Goal: Task Accomplishment & Management: Use online tool/utility

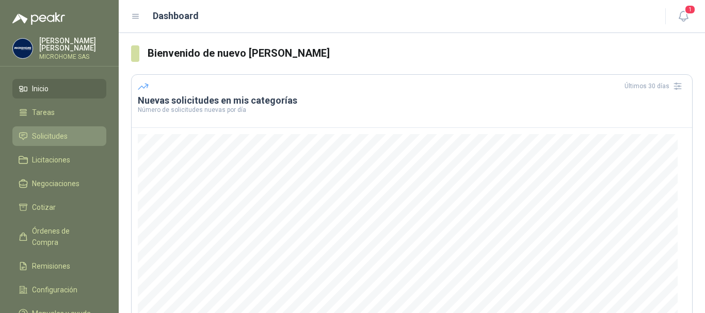
click at [38, 138] on span "Solicitudes" at bounding box center [50, 136] width 36 height 11
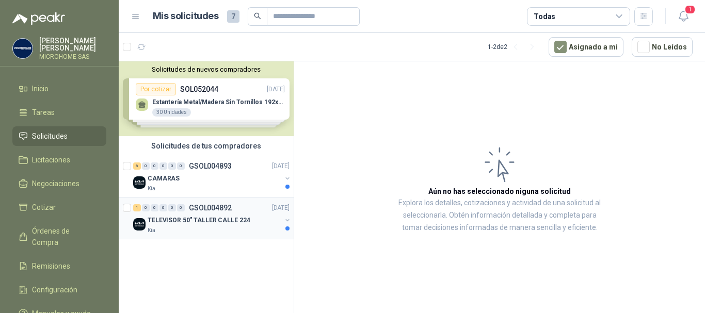
click at [208, 216] on p "TELEVISOR 50" TALLER CALLE 224" at bounding box center [199, 221] width 102 height 10
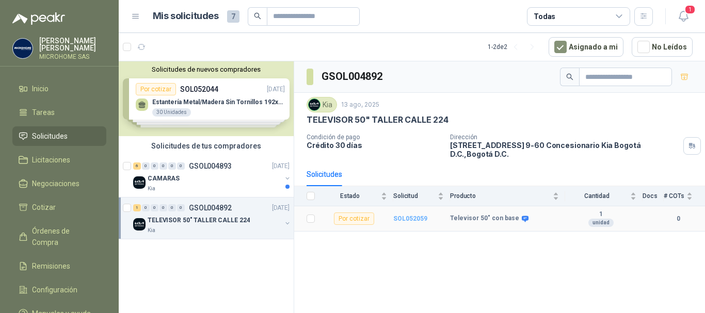
click at [410, 215] on b "SOL052059" at bounding box center [410, 218] width 34 height 7
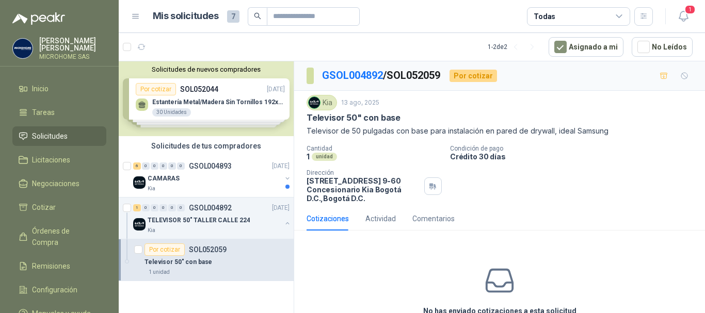
click at [367, 240] on div "No has enviado cotizaciones a esta solicitud Cotizar" at bounding box center [499, 305] width 411 height 132
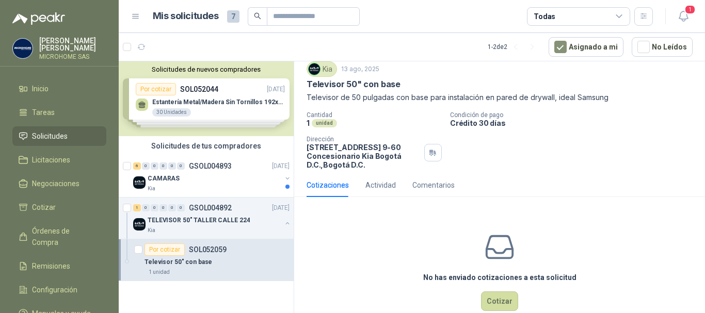
scroll to position [54, 0]
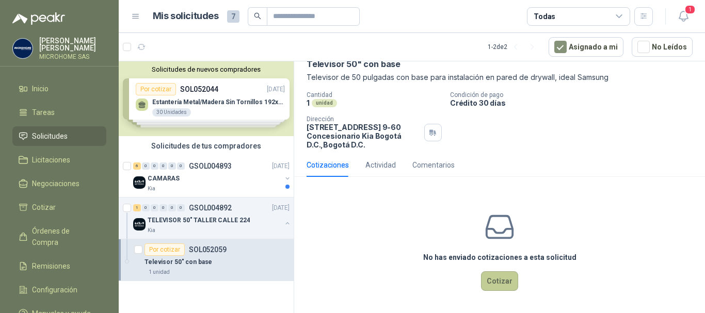
click at [494, 277] on button "Cotizar" at bounding box center [499, 282] width 37 height 20
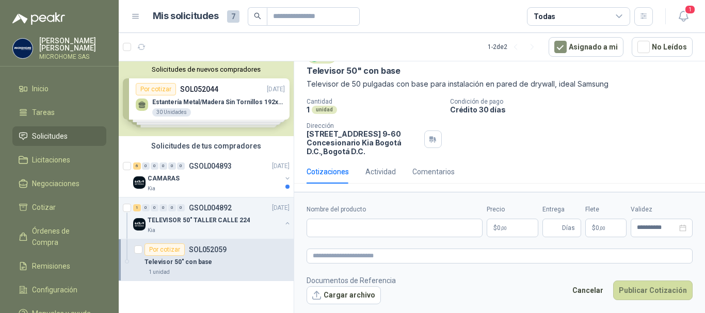
scroll to position [47, 0]
click at [657, 81] on p "Televisor de 50 pulgadas con base para instalación en pared de drywall, ideal S…" at bounding box center [500, 83] width 386 height 11
click at [188, 174] on div "CAMARAS" at bounding box center [215, 178] width 134 height 12
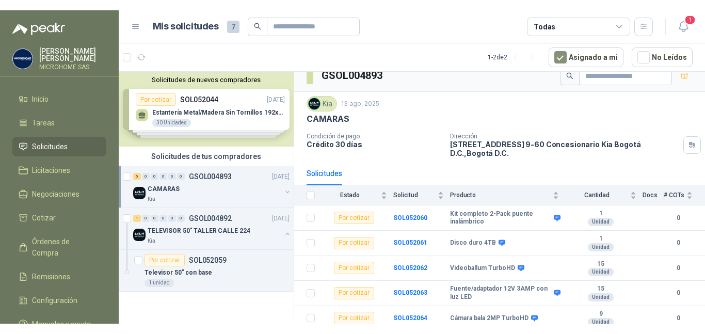
scroll to position [33, 0]
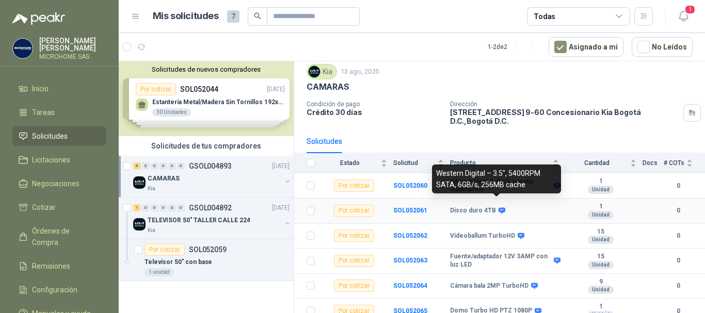
click at [500, 208] on icon at bounding box center [502, 211] width 7 height 6
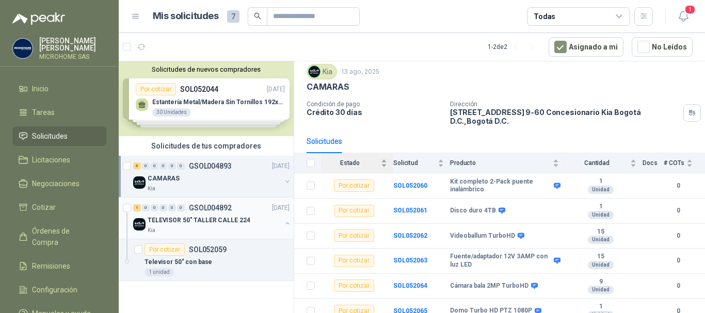
click at [257, 227] on div "Kia" at bounding box center [215, 231] width 134 height 8
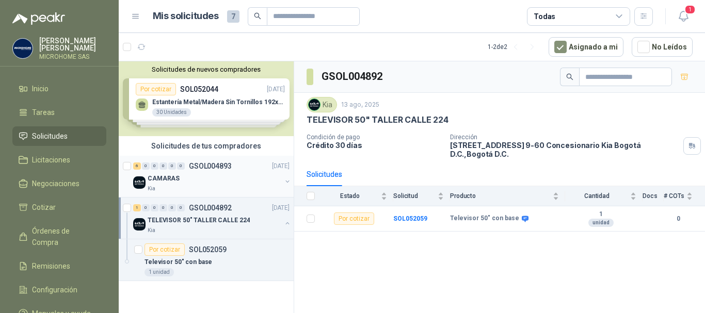
click at [228, 166] on p "GSOL004893" at bounding box center [210, 166] width 43 height 7
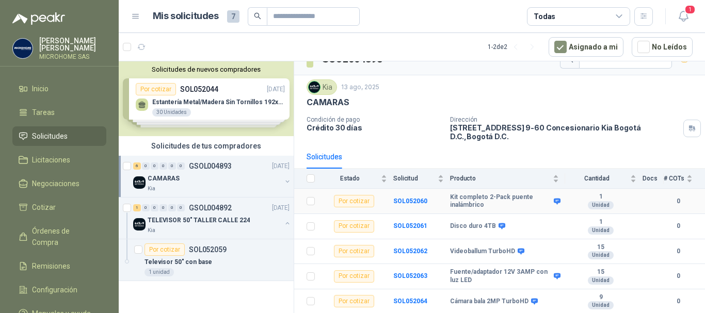
scroll to position [33, 0]
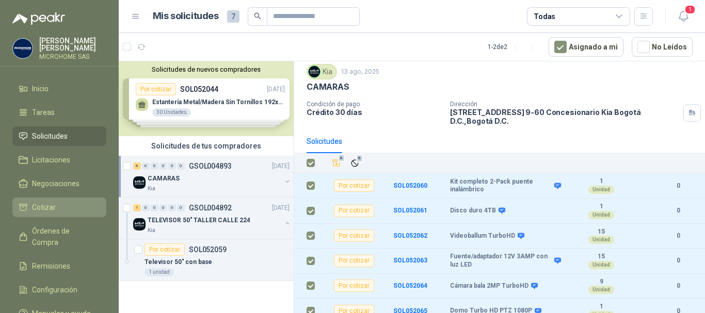
click at [59, 209] on li "Cotizar" at bounding box center [60, 207] width 82 height 11
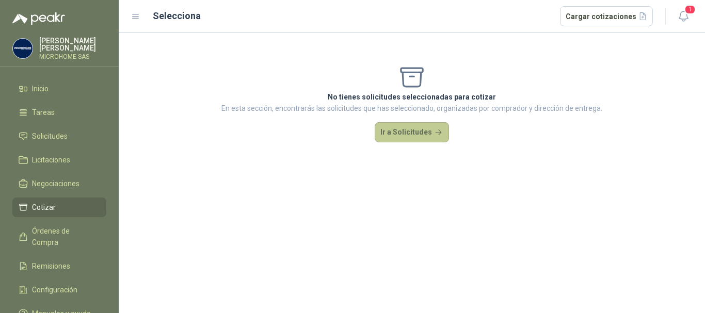
click at [420, 130] on button "Ir a Solicitudes" at bounding box center [412, 132] width 74 height 21
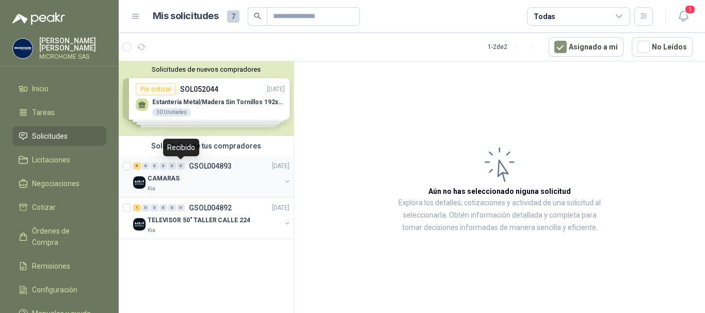
click at [183, 168] on div "0" at bounding box center [181, 166] width 8 height 7
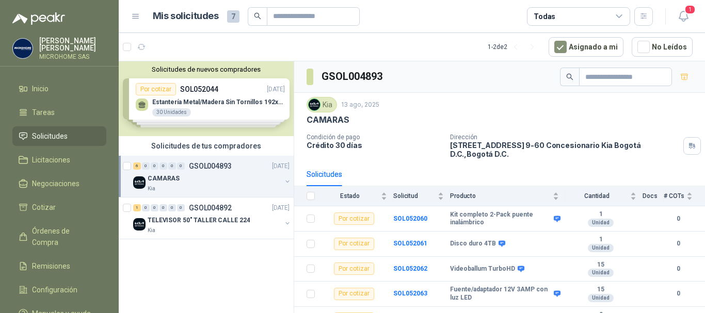
scroll to position [33, 0]
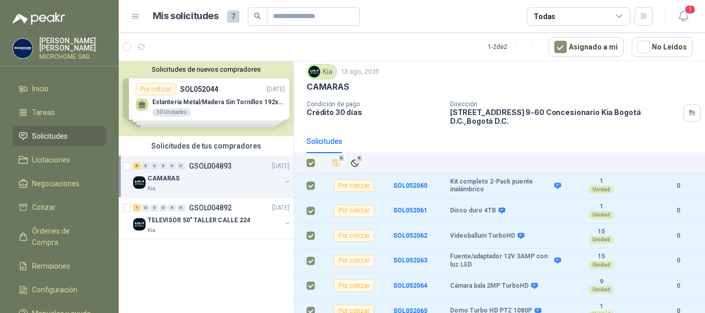
click at [464, 145] on div "Solicitudes" at bounding box center [500, 142] width 386 height 24
click at [44, 154] on span "Licitaciones" at bounding box center [51, 159] width 38 height 11
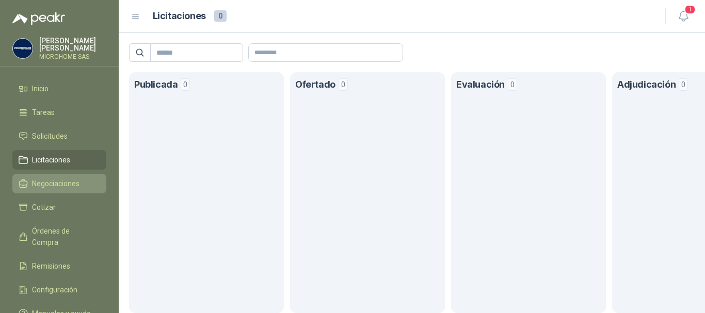
click at [49, 180] on span "Negociaciones" at bounding box center [55, 183] width 47 height 11
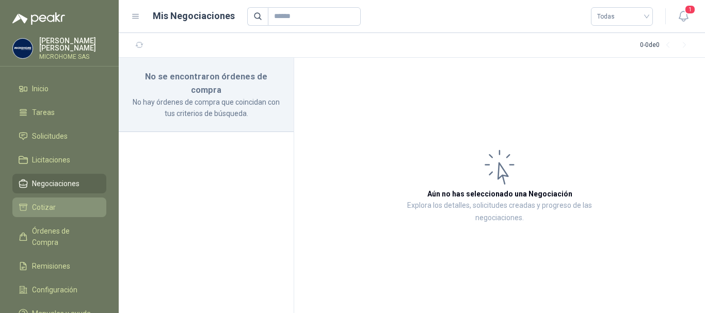
click at [59, 209] on li "Cotizar" at bounding box center [60, 207] width 82 height 11
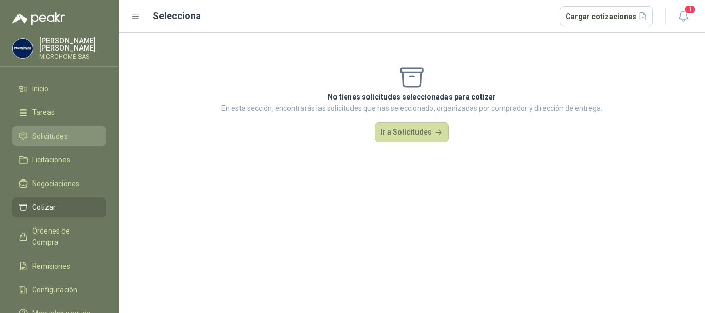
click at [50, 131] on span "Solicitudes" at bounding box center [50, 136] width 36 height 11
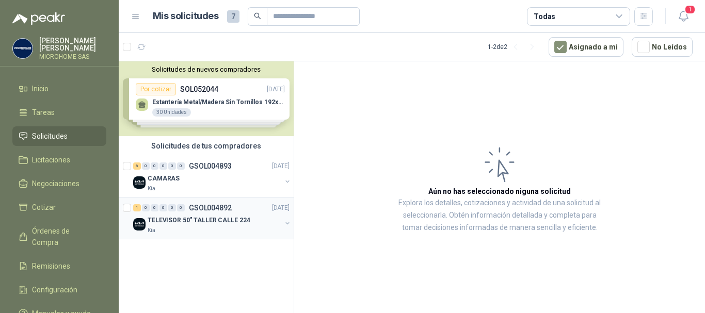
click at [186, 212] on div "1 0 0 0 0 0 GSOL004892 [DATE]" at bounding box center [212, 208] width 158 height 12
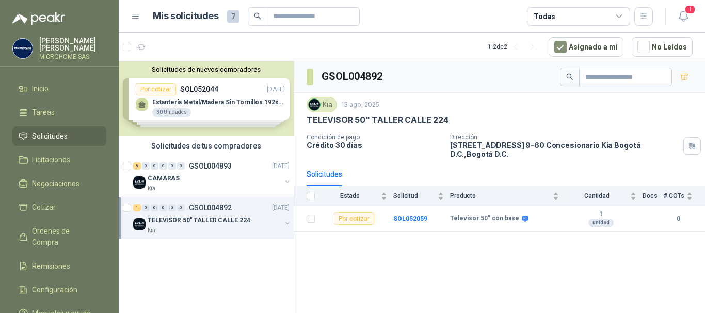
click at [454, 271] on div "GSOL004892 Kia [DATE] TELEVISOR 50" TALLER CALLE 224 Condición de pago Crédito …" at bounding box center [499, 189] width 411 height 256
click at [37, 156] on span "Licitaciones" at bounding box center [51, 159] width 38 height 11
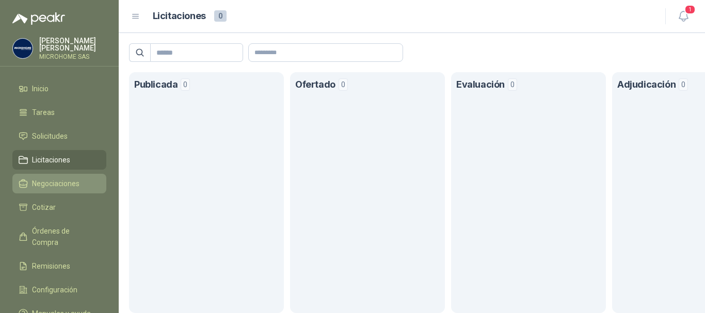
click at [54, 183] on span "Negociaciones" at bounding box center [55, 183] width 47 height 11
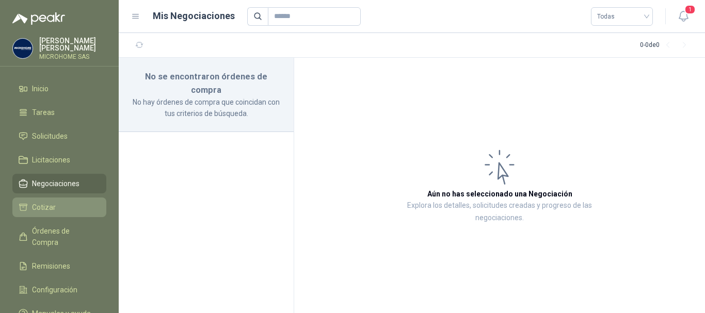
click at [65, 202] on li "Cotizar" at bounding box center [60, 207] width 82 height 11
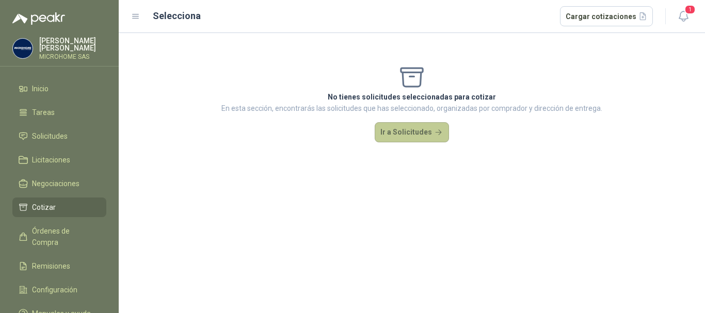
click at [427, 133] on button "Ir a Solicitudes" at bounding box center [412, 132] width 74 height 21
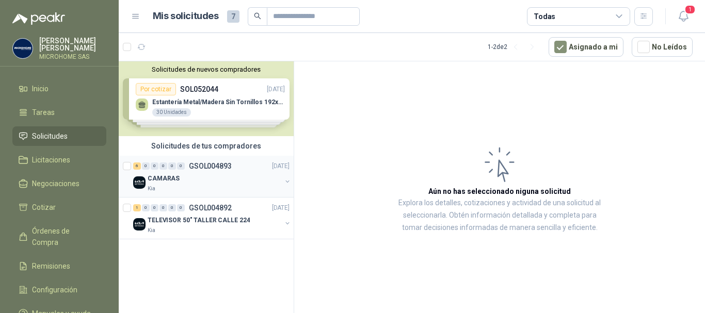
click at [230, 167] on p "GSOL004893" at bounding box center [210, 166] width 43 height 7
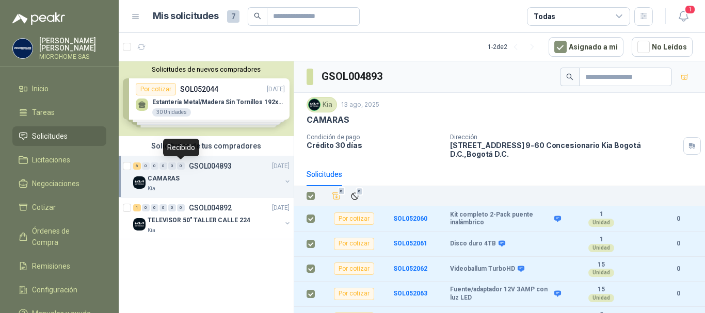
drag, startPoint x: 180, startPoint y: 164, endPoint x: 169, endPoint y: 167, distance: 10.8
click at [169, 167] on div "0" at bounding box center [172, 166] width 8 height 7
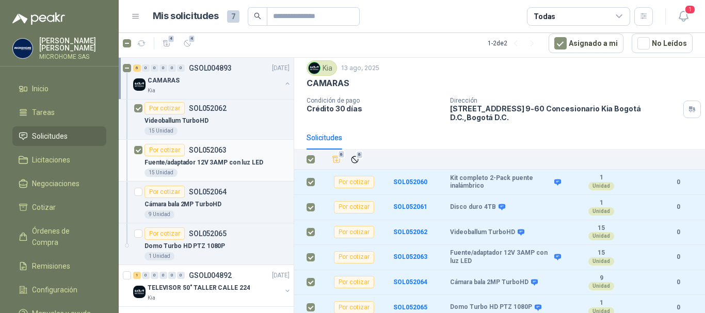
scroll to position [188, 0]
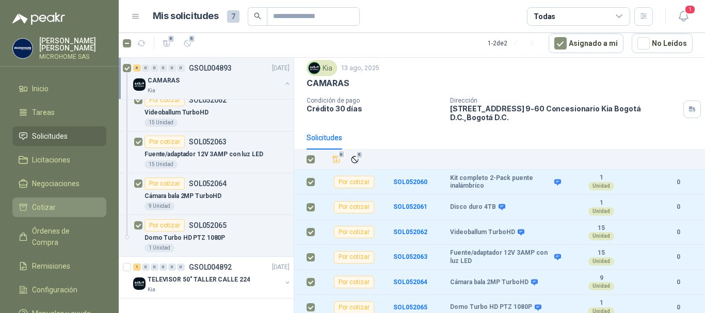
click at [39, 206] on span "Cotizar" at bounding box center [44, 207] width 24 height 11
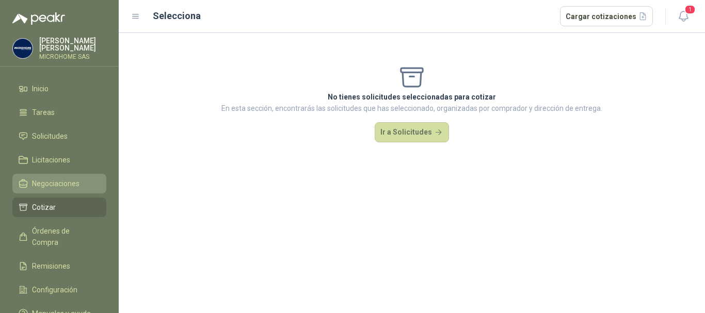
click at [53, 179] on span "Negociaciones" at bounding box center [55, 183] width 47 height 11
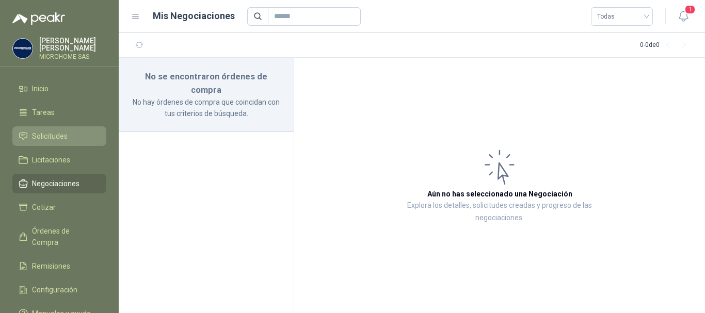
click at [54, 126] on link "Solicitudes" at bounding box center [59, 136] width 94 height 20
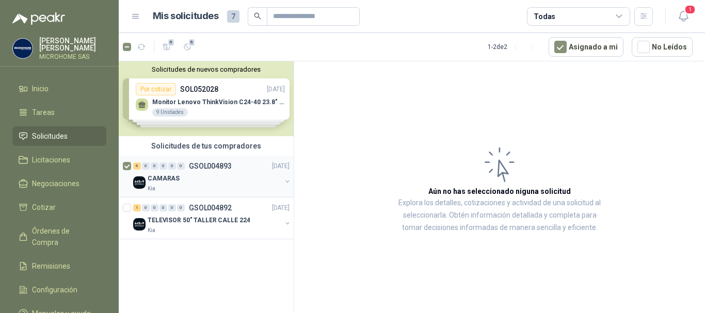
click at [222, 164] on p "GSOL004893" at bounding box center [210, 166] width 43 height 7
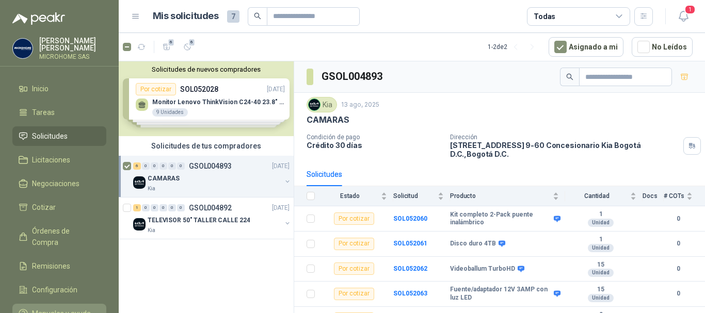
click at [51, 308] on span "Manuales y ayuda" at bounding box center [61, 313] width 59 height 11
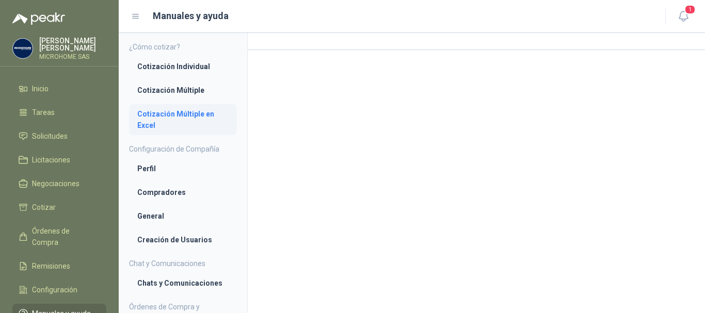
click at [173, 114] on li "Cotización Múltiple en Excel" at bounding box center [182, 119] width 91 height 23
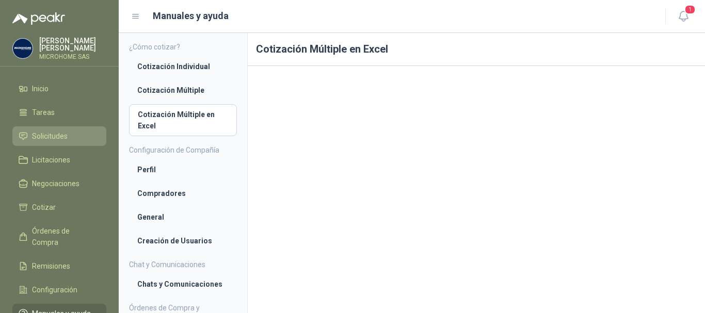
click at [68, 134] on li "Solicitudes" at bounding box center [60, 136] width 82 height 11
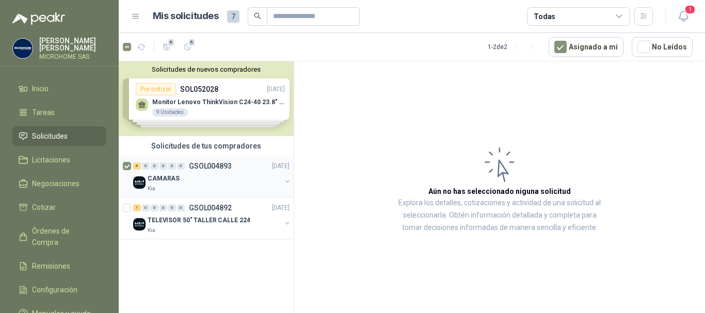
click at [186, 172] on div "CAMARAS" at bounding box center [215, 178] width 134 height 12
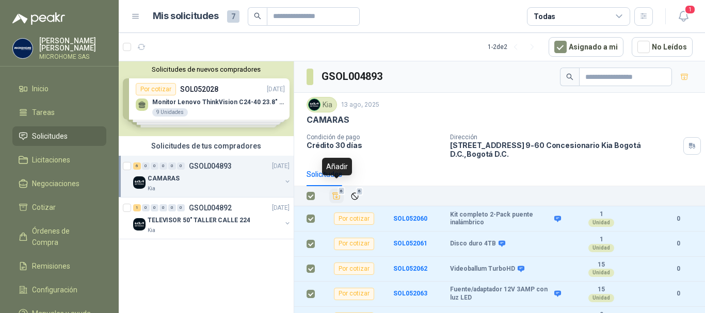
click at [337, 192] on icon "Añadir" at bounding box center [336, 196] width 9 height 9
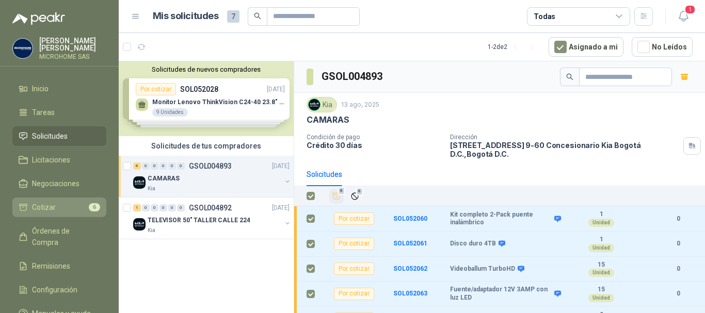
click at [61, 205] on li "Cotizar 6" at bounding box center [60, 207] width 82 height 11
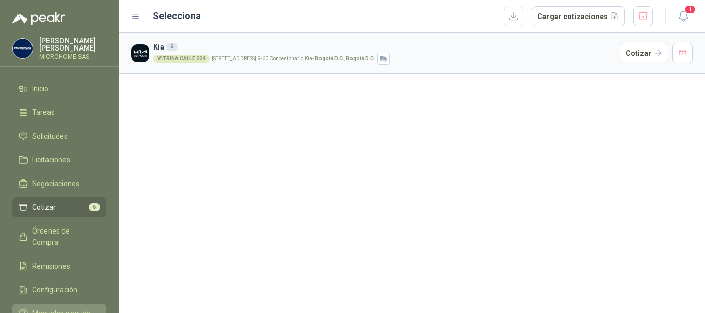
click at [65, 308] on span "Manuales y ayuda" at bounding box center [61, 313] width 59 height 11
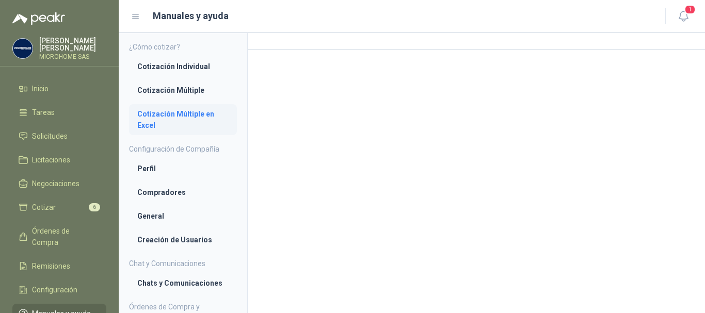
click at [167, 119] on li "Cotización Múltiple en Excel" at bounding box center [182, 119] width 91 height 23
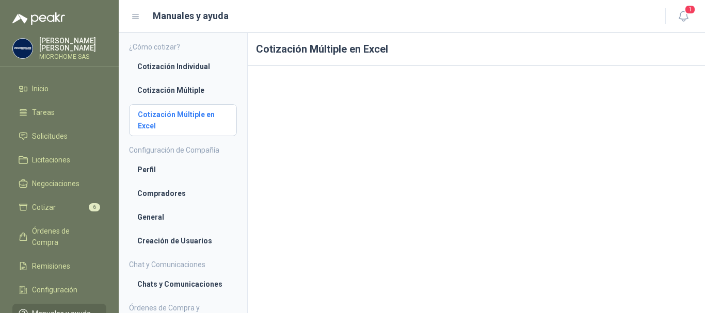
click at [169, 115] on li "Cotización Múltiple en Excel" at bounding box center [183, 120] width 90 height 23
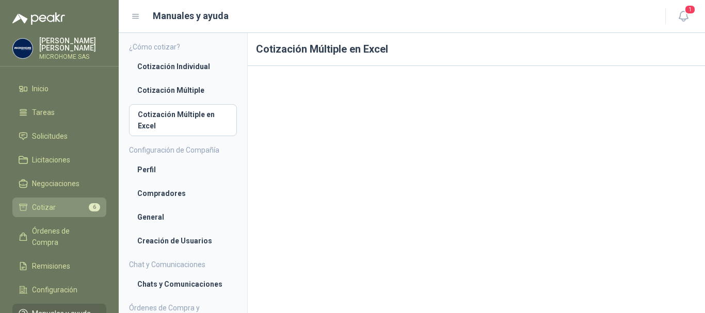
click at [52, 199] on link "Cotizar 6" at bounding box center [59, 208] width 94 height 20
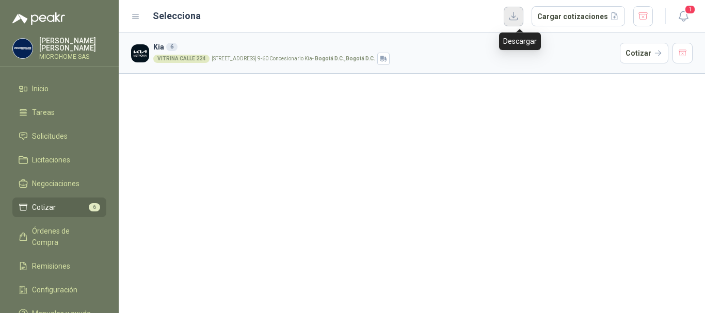
click at [518, 15] on button "button" at bounding box center [514, 17] width 20 height 20
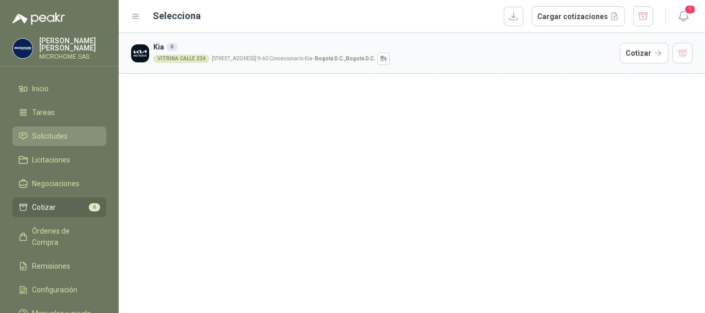
click at [51, 135] on span "Solicitudes" at bounding box center [50, 136] width 36 height 11
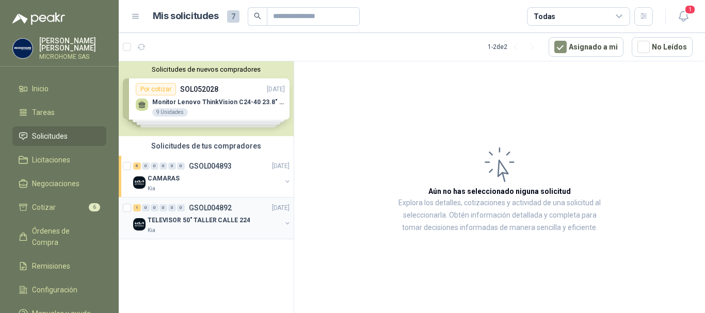
click at [192, 225] on p "TELEVISOR 50" TALLER CALLE 224" at bounding box center [199, 221] width 102 height 10
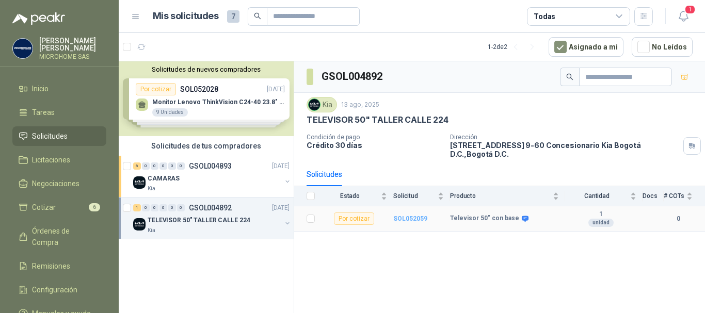
click at [401, 215] on b "SOL052059" at bounding box center [410, 218] width 34 height 7
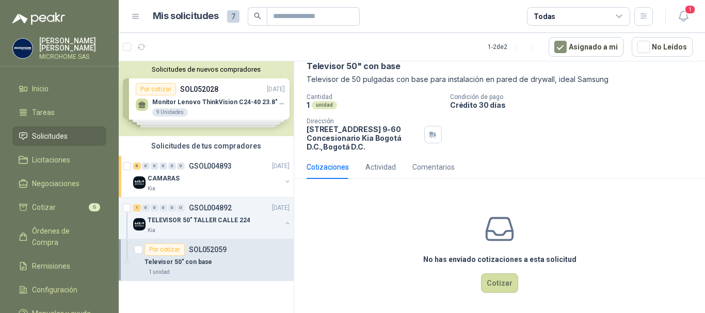
scroll to position [54, 0]
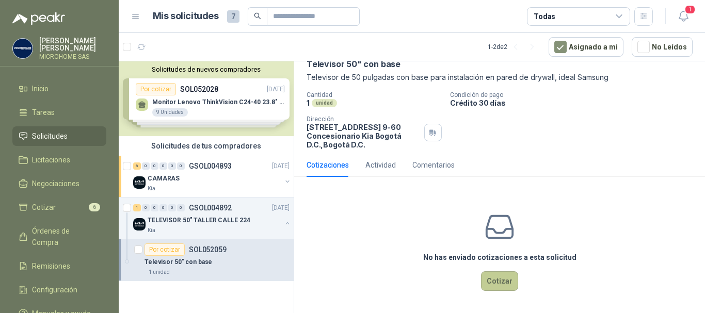
click at [491, 285] on button "Cotizar" at bounding box center [499, 282] width 37 height 20
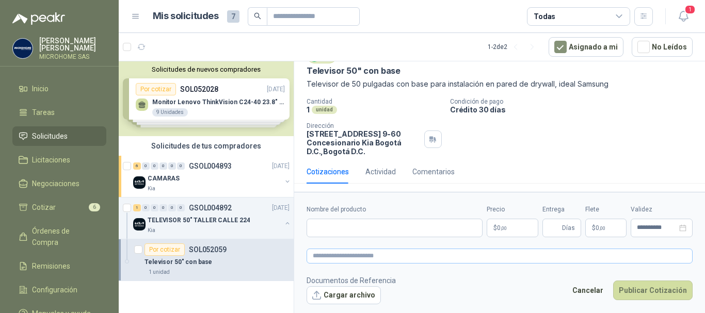
scroll to position [47, 0]
click at [351, 220] on input "Nombre del producto" at bounding box center [395, 228] width 176 height 19
click at [327, 228] on input "Nombre del producto" at bounding box center [395, 228] width 176 height 19
click at [341, 226] on input "Nombre del producto" at bounding box center [395, 228] width 176 height 19
paste input "**********"
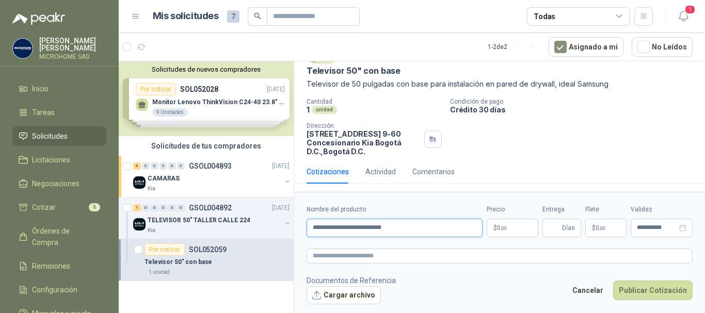
click at [410, 228] on input "**********" at bounding box center [395, 228] width 176 height 19
type input "**********"
click at [508, 229] on p "$ 0 ,00" at bounding box center [513, 228] width 52 height 19
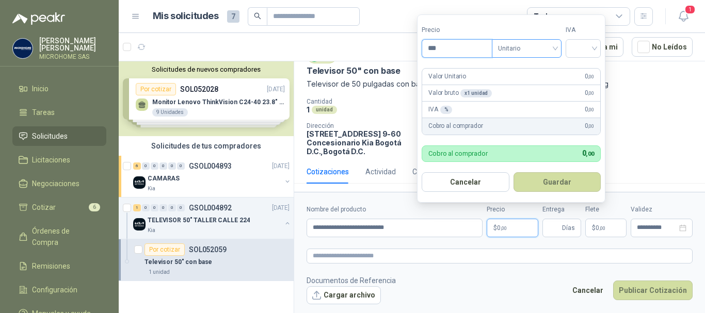
click at [527, 46] on span "Unitario" at bounding box center [526, 48] width 57 height 15
click at [441, 50] on input "***" at bounding box center [457, 49] width 70 height 18
drag, startPoint x: 357, startPoint y: 43, endPoint x: 374, endPoint y: 65, distance: 28.0
click at [357, 44] on article "1 - 2 de 2 Asignado a mi No Leídos" at bounding box center [412, 47] width 586 height 28
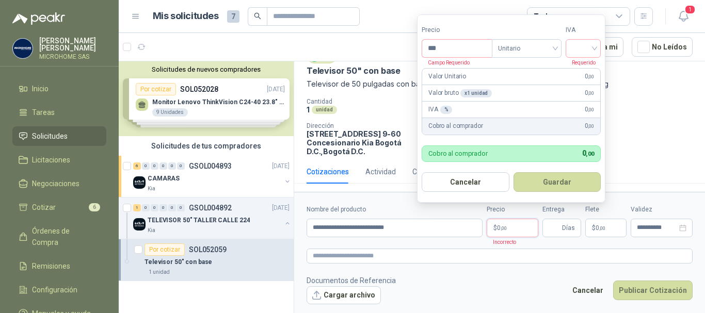
click at [505, 229] on span ",00" at bounding box center [504, 229] width 6 height 6
click at [678, 122] on div "Cantidad 1 unidad Condición de pago Crédito 30 días Dirección [STREET_ADDRESS] …" at bounding box center [500, 127] width 386 height 58
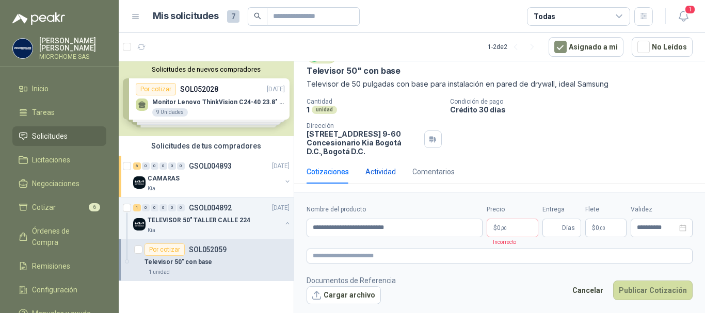
click at [379, 170] on div "Actividad" at bounding box center [380, 171] width 30 height 11
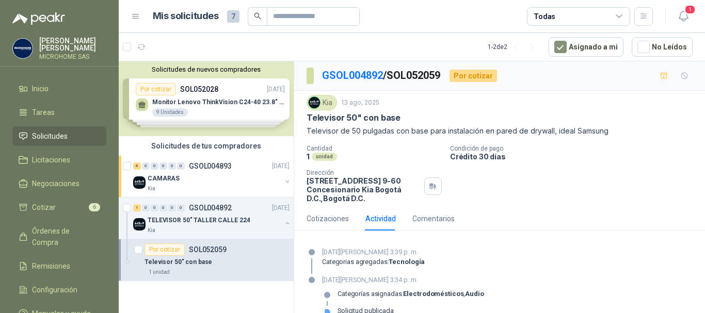
scroll to position [17, 0]
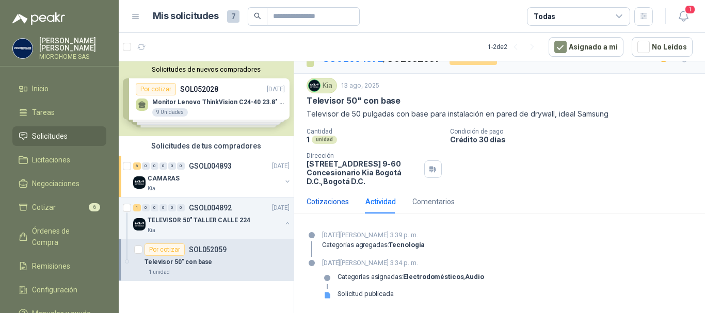
click at [324, 200] on div "Cotizaciones" at bounding box center [328, 201] width 42 height 11
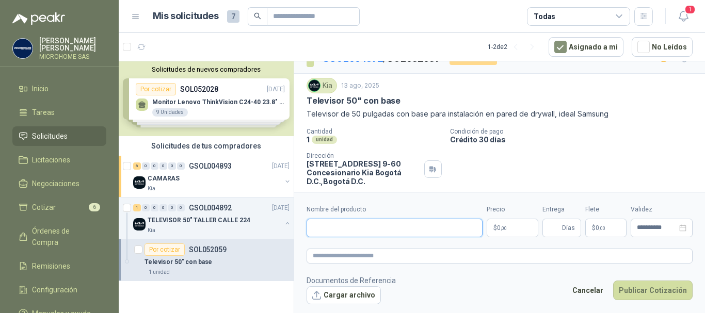
click at [352, 228] on input "Nombre del producto" at bounding box center [395, 228] width 176 height 19
click at [404, 229] on input "**********" at bounding box center [395, 228] width 176 height 19
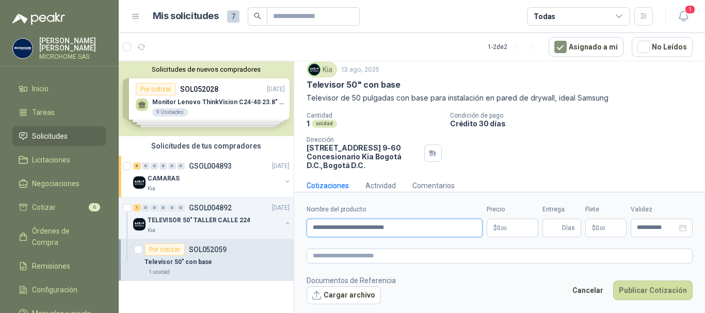
scroll to position [47, 0]
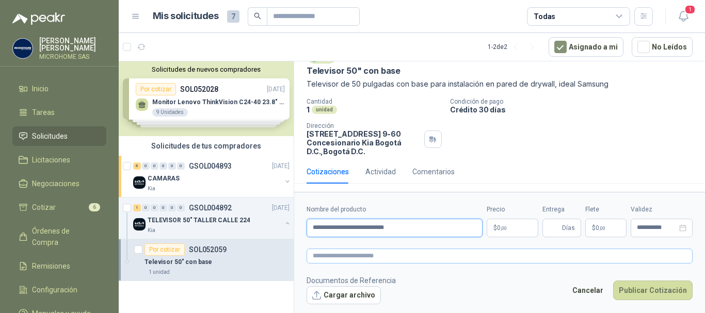
type input "**********"
click at [390, 260] on textarea at bounding box center [500, 256] width 386 height 15
